Goal: Obtain resource: Obtain resource

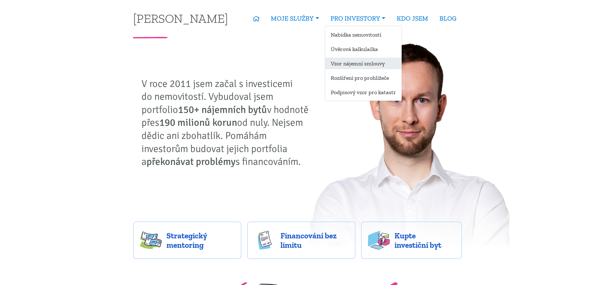
click at [358, 65] on link "Vzor nájemní smlouvy" at bounding box center [363, 63] width 77 height 12
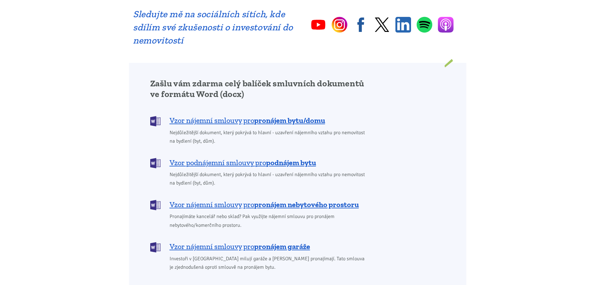
scroll to position [437, 0]
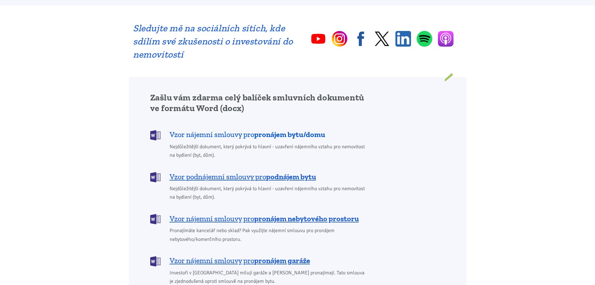
click at [215, 129] on span "Vzor nájemní smlouvy pro pronájem bytu/domu" at bounding box center [248, 134] width 156 height 10
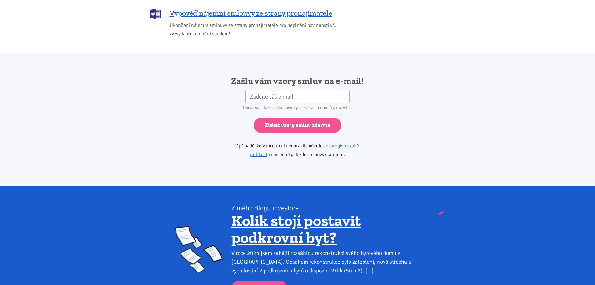
scroll to position [1043, 0]
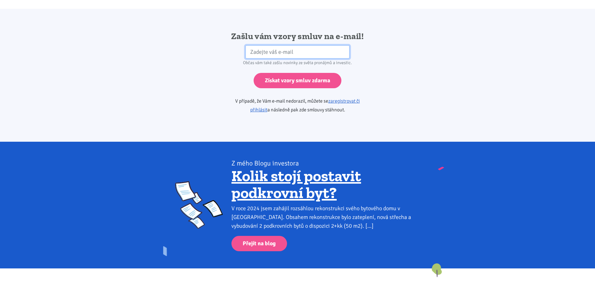
click at [282, 46] on input "email" at bounding box center [297, 51] width 104 height 13
drag, startPoint x: 323, startPoint y: 42, endPoint x: 173, endPoint y: 24, distance: 151.5
click at [173, 31] on div "Zašlu vám vzory smluv na e-mail! r.hanakova@centrum.cz HP Občas vám také zašlu …" at bounding box center [297, 75] width 337 height 89
type input "praha508@seznam.cz"
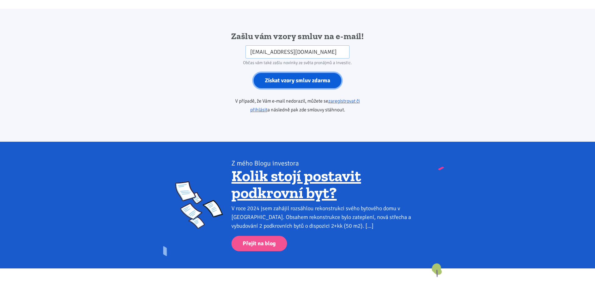
click at [287, 73] on input "Získat vzory smluv zdarma" at bounding box center [298, 80] width 88 height 15
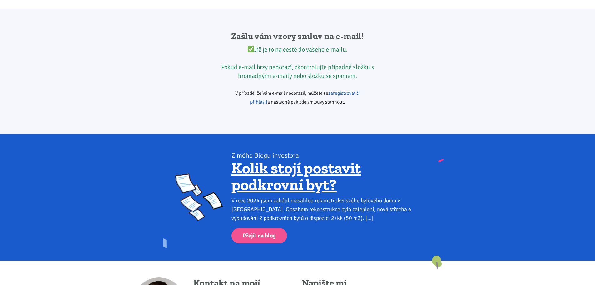
click at [360, 90] on link "zaregistrovat či přihlásit" at bounding box center [305, 97] width 110 height 15
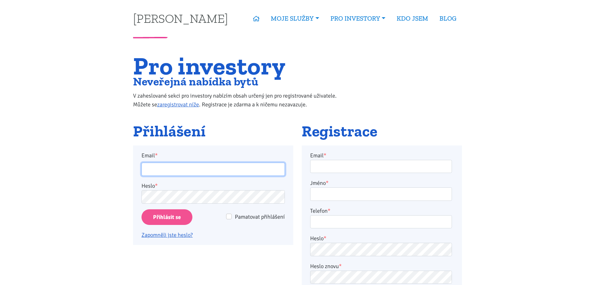
click at [196, 171] on input "Email *" at bounding box center [212, 168] width 143 height 13
type input "r.hanakova@centrum.cz"
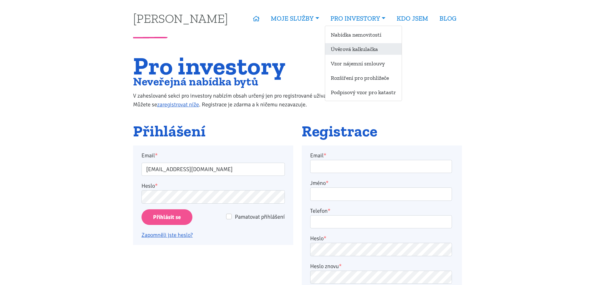
click at [345, 52] on link "Úvěrová kalkulačka" at bounding box center [363, 49] width 77 height 12
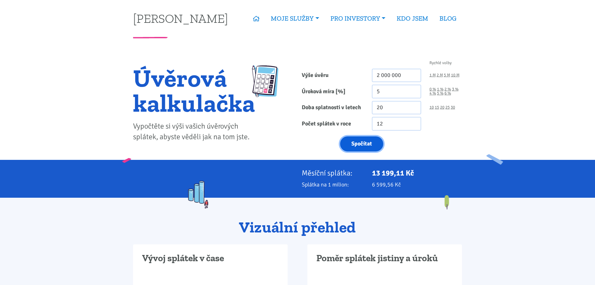
click at [355, 143] on button "Spočítat" at bounding box center [361, 143] width 43 height 15
type input "2000000"
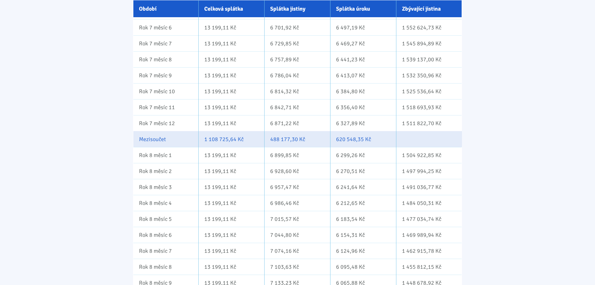
scroll to position [1432, 0]
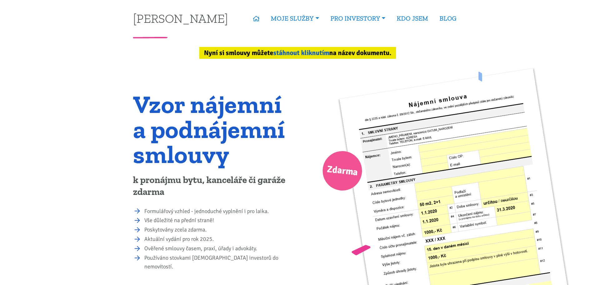
click at [283, 51] on link "stáhnout kliknutím" at bounding box center [301, 53] width 56 height 8
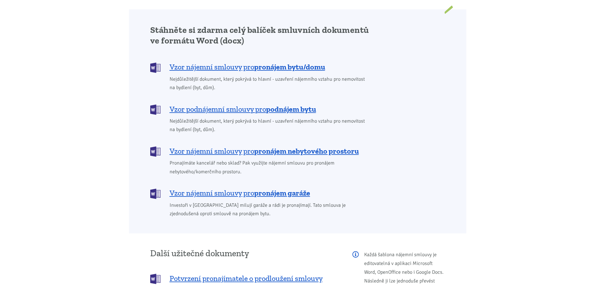
scroll to position [526, 0]
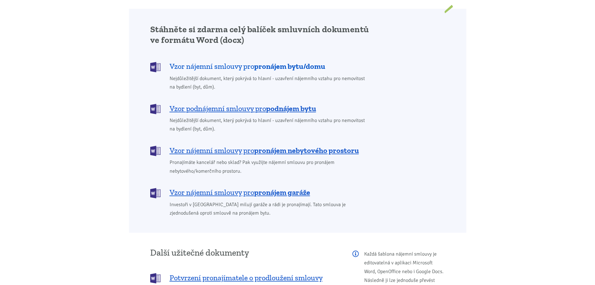
click at [247, 61] on span "Vzor nájemní smlouvy pro pronájem bytu/domu" at bounding box center [248, 66] width 156 height 10
click at [228, 103] on span "Vzor podnájemní smlouvy pro podnájem bytu" at bounding box center [243, 108] width 146 height 10
click at [261, 146] on b "pronájem nebytového prostoru" at bounding box center [306, 150] width 105 height 9
click at [268, 187] on b "pronájem garáže" at bounding box center [282, 191] width 56 height 9
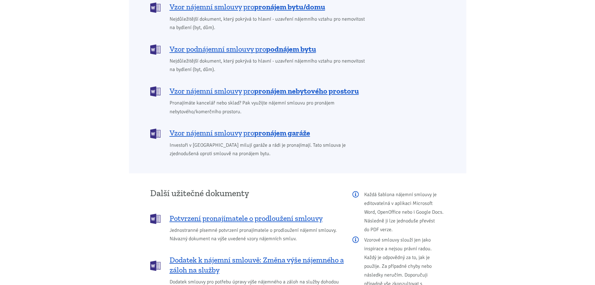
scroll to position [598, 0]
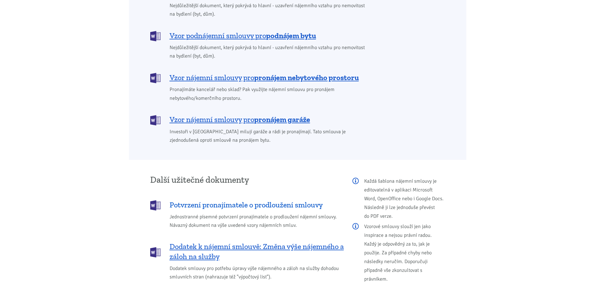
click at [243, 200] on span "Potvrzení pronajímatele o prodloužení smlouvy" at bounding box center [246, 205] width 153 height 10
click at [223, 241] on span "Dodatek k nájemní smlouvě: Změna výše nájemného a záloh na služby" at bounding box center [257, 251] width 174 height 20
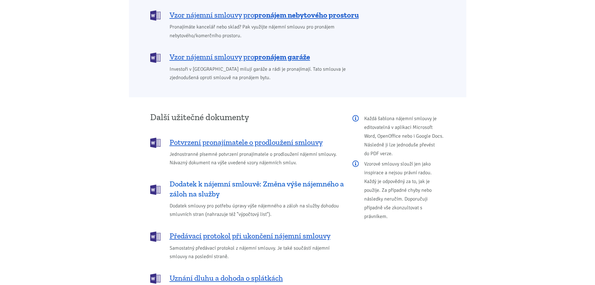
scroll to position [671, 0]
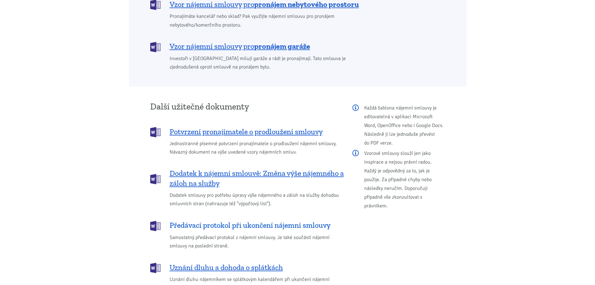
click at [179, 220] on span "Předávací protokol při ukončení nájemní smlouvy" at bounding box center [250, 225] width 161 height 10
click at [230, 262] on span "Uznání dluhu a dohoda o splátkách" at bounding box center [226, 267] width 113 height 10
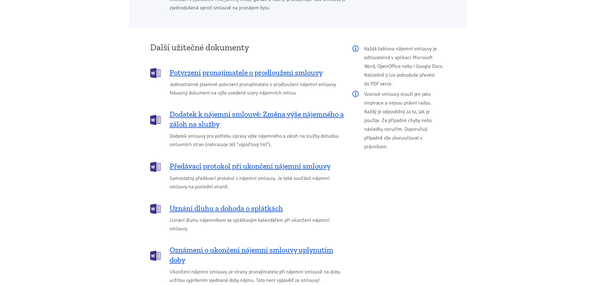
scroll to position [744, 0]
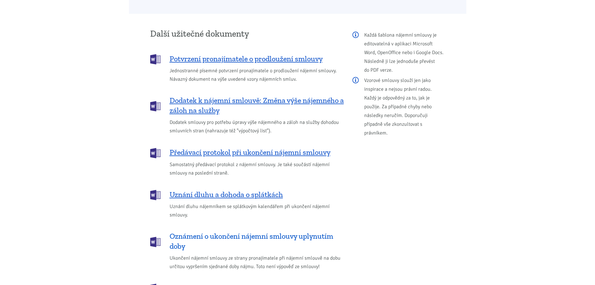
click at [265, 231] on span "Oznámení o ukončení nájemní smlouvy uplynutím doby" at bounding box center [257, 241] width 174 height 20
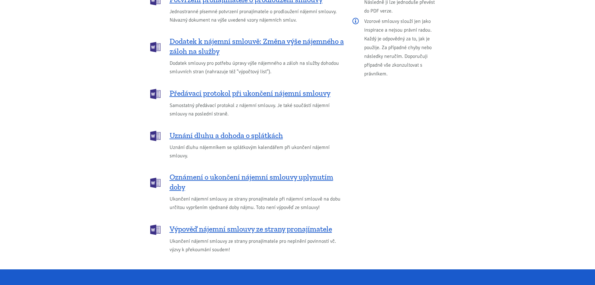
scroll to position [817, 0]
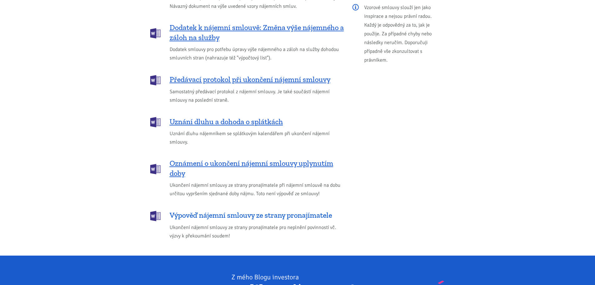
click at [231, 210] on span "Výpověď nájemní smlouvy ze strany pronajímatele" at bounding box center [251, 215] width 162 height 10
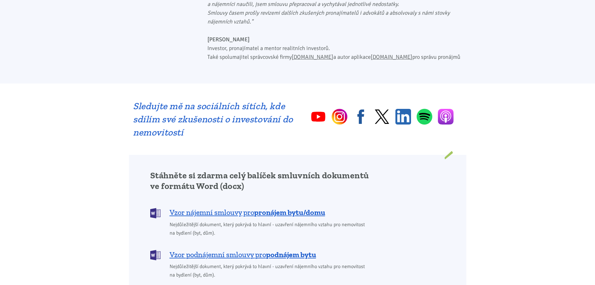
scroll to position [307, 0]
